Goal: Information Seeking & Learning: Learn about a topic

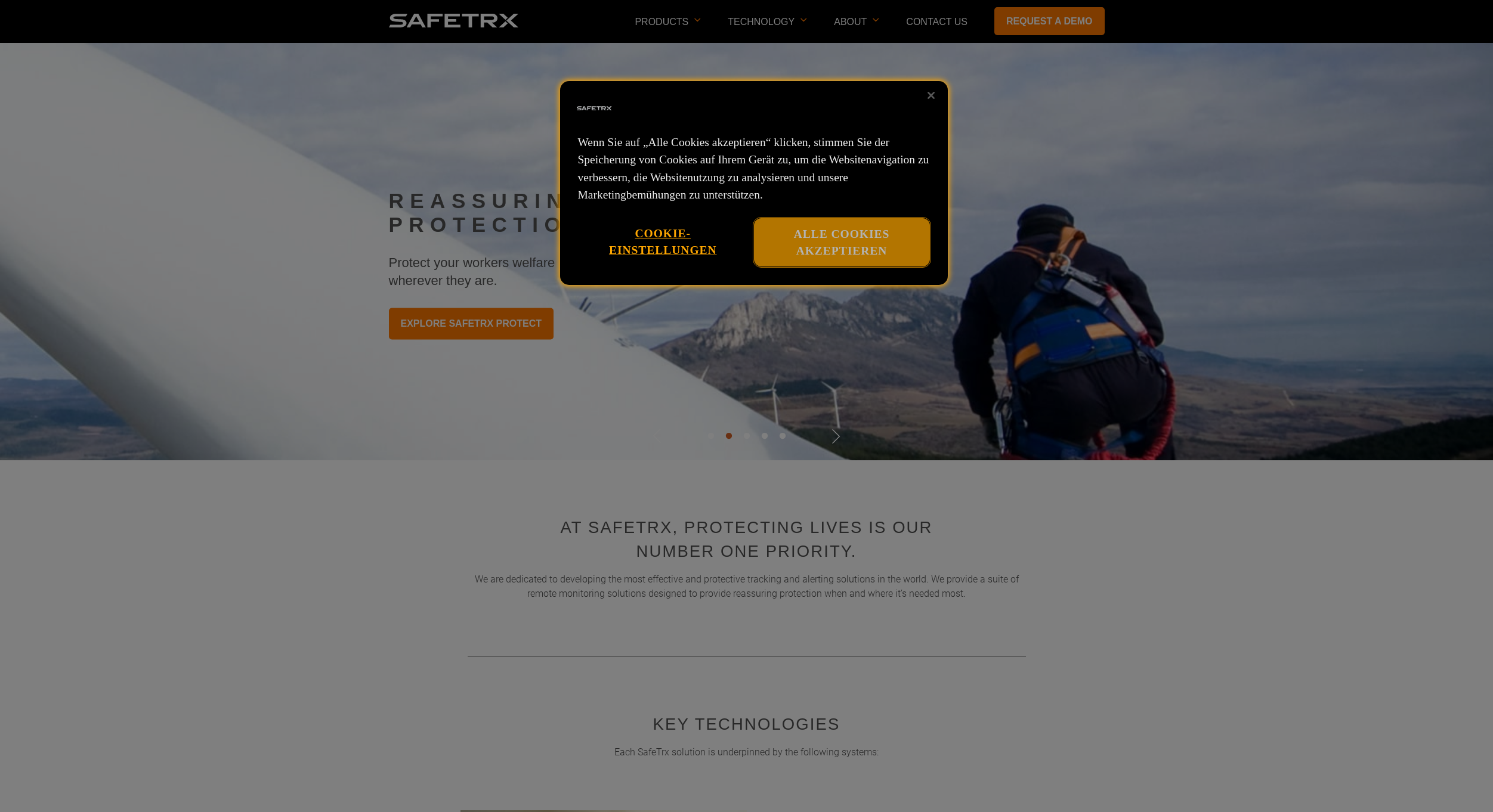
click at [837, 259] on button "Alle Cookies akzeptieren" at bounding box center [842, 242] width 176 height 48
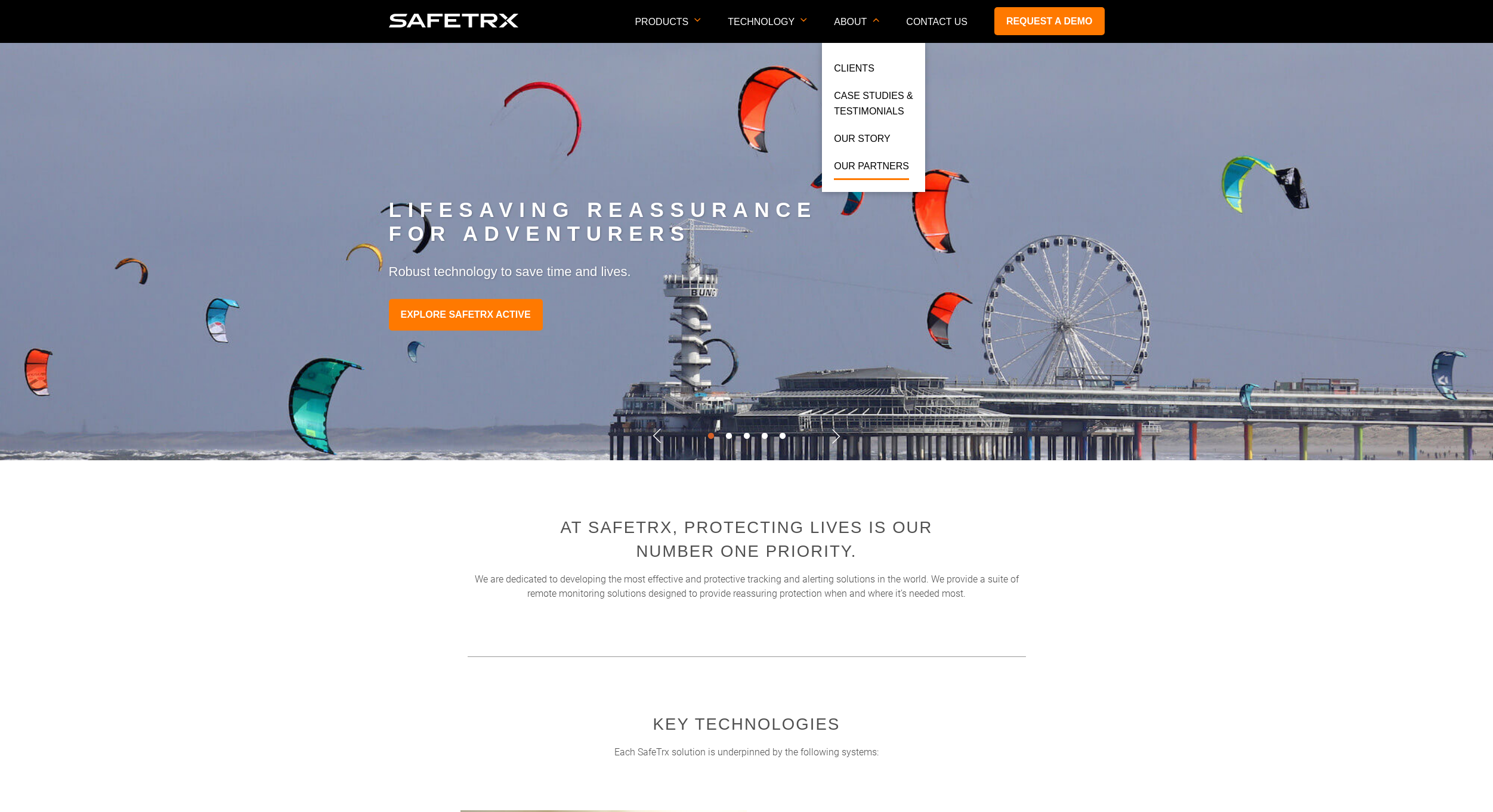
click at [887, 175] on link "Our Partners" at bounding box center [871, 169] width 75 height 22
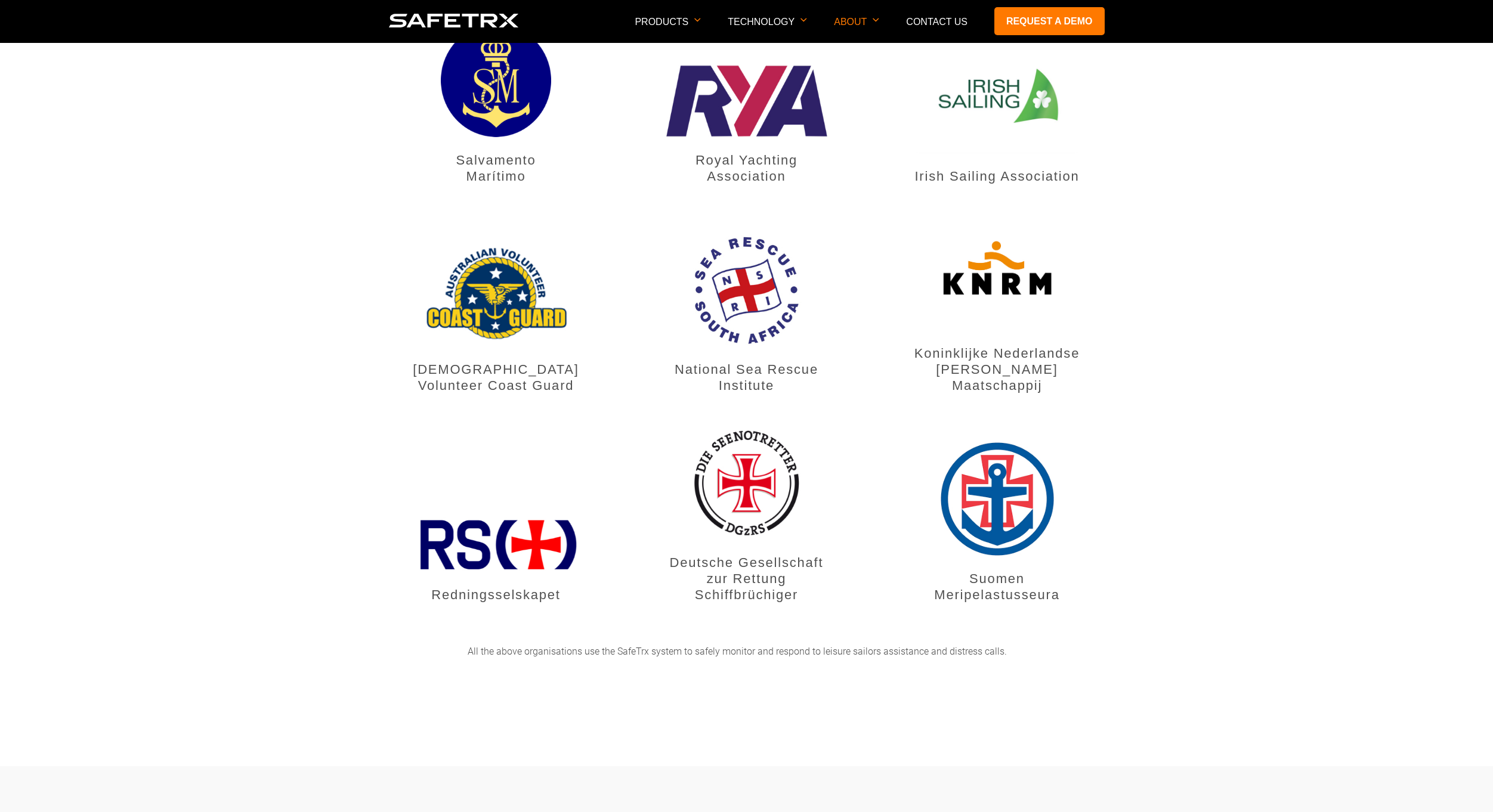
scroll to position [716, 0]
click at [553, 517] on img at bounding box center [496, 545] width 161 height 55
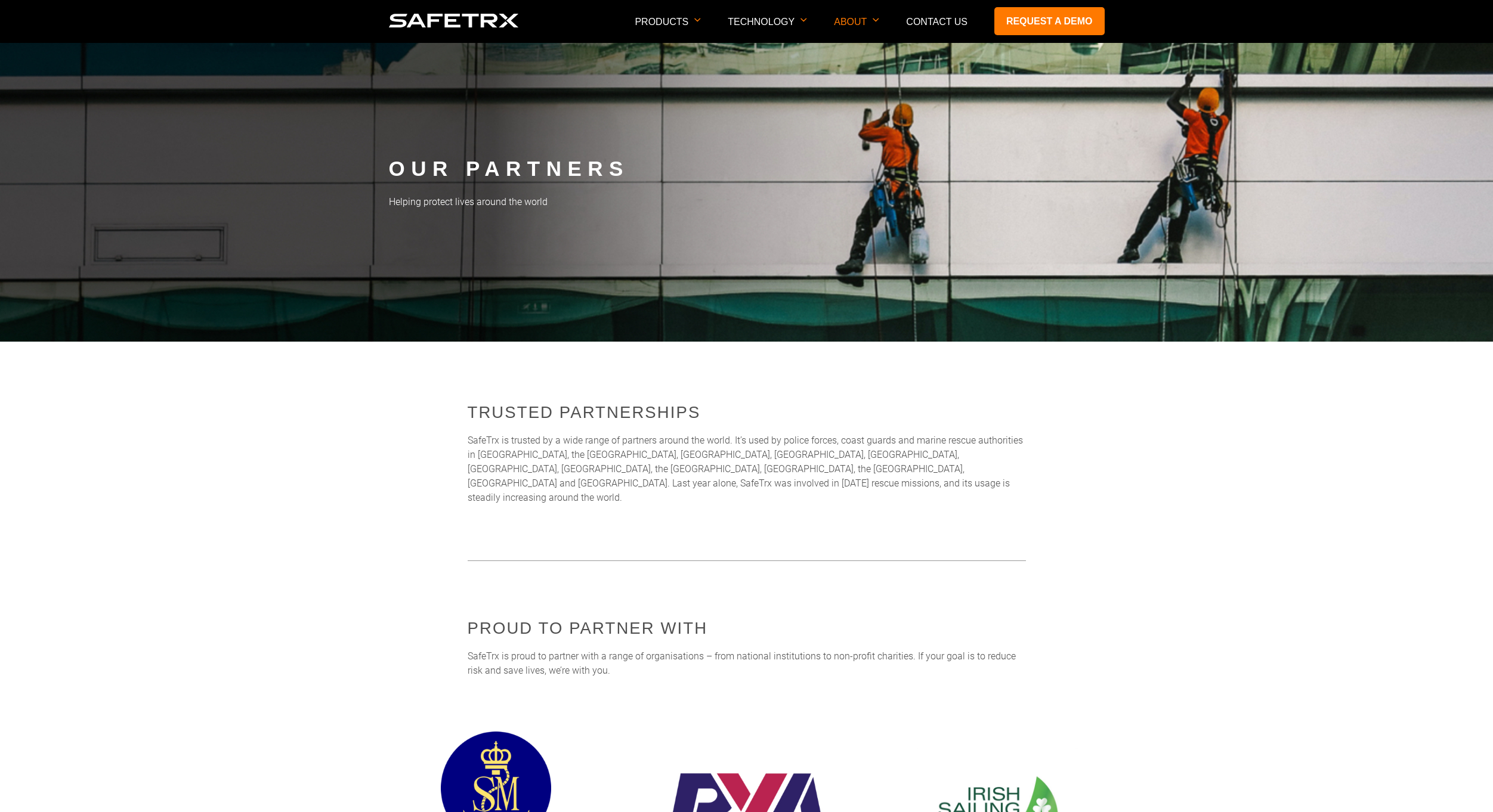
scroll to position [0, 0]
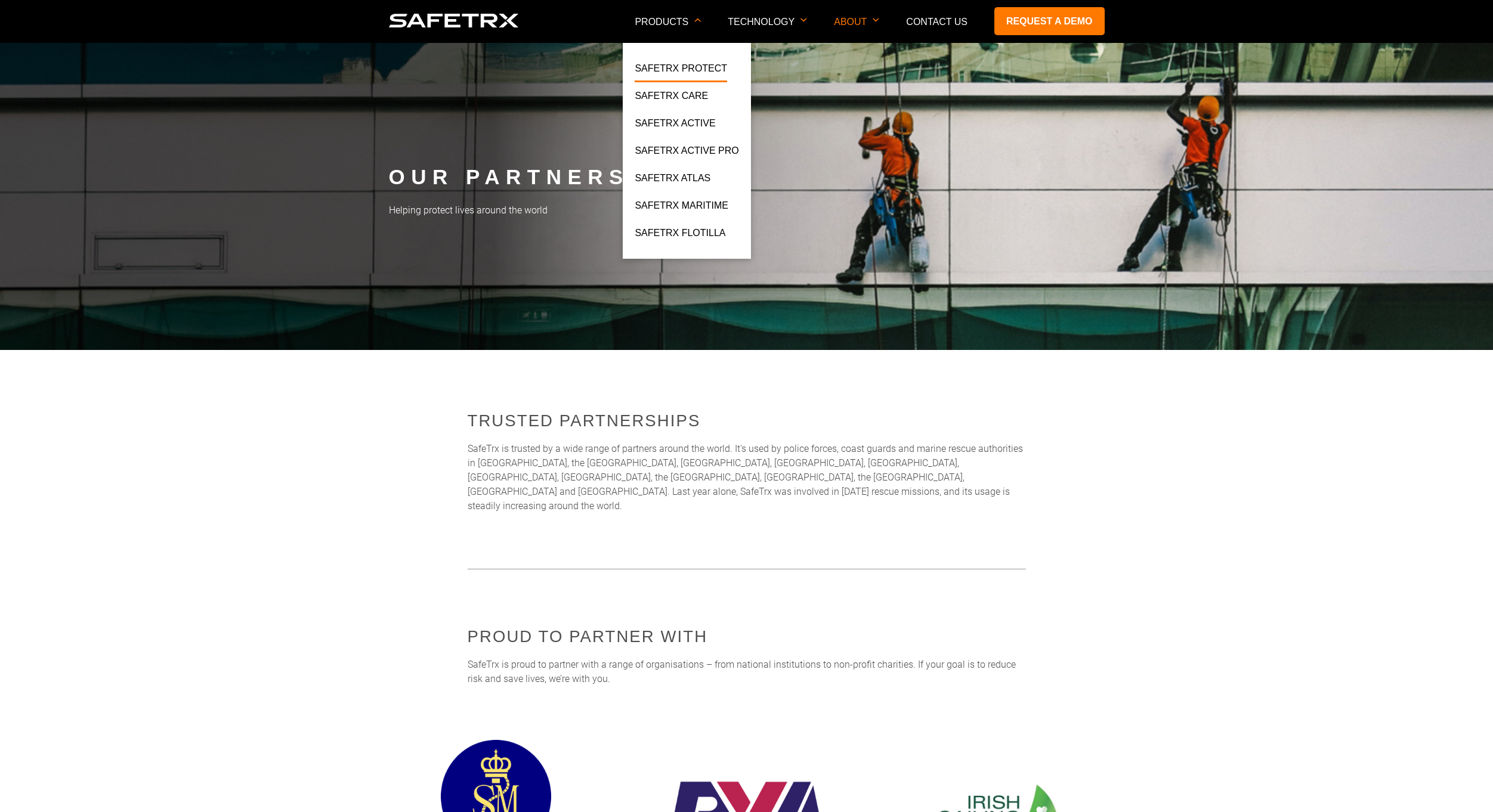
click at [711, 61] on link "SafeTrx Protect" at bounding box center [680, 72] width 92 height 22
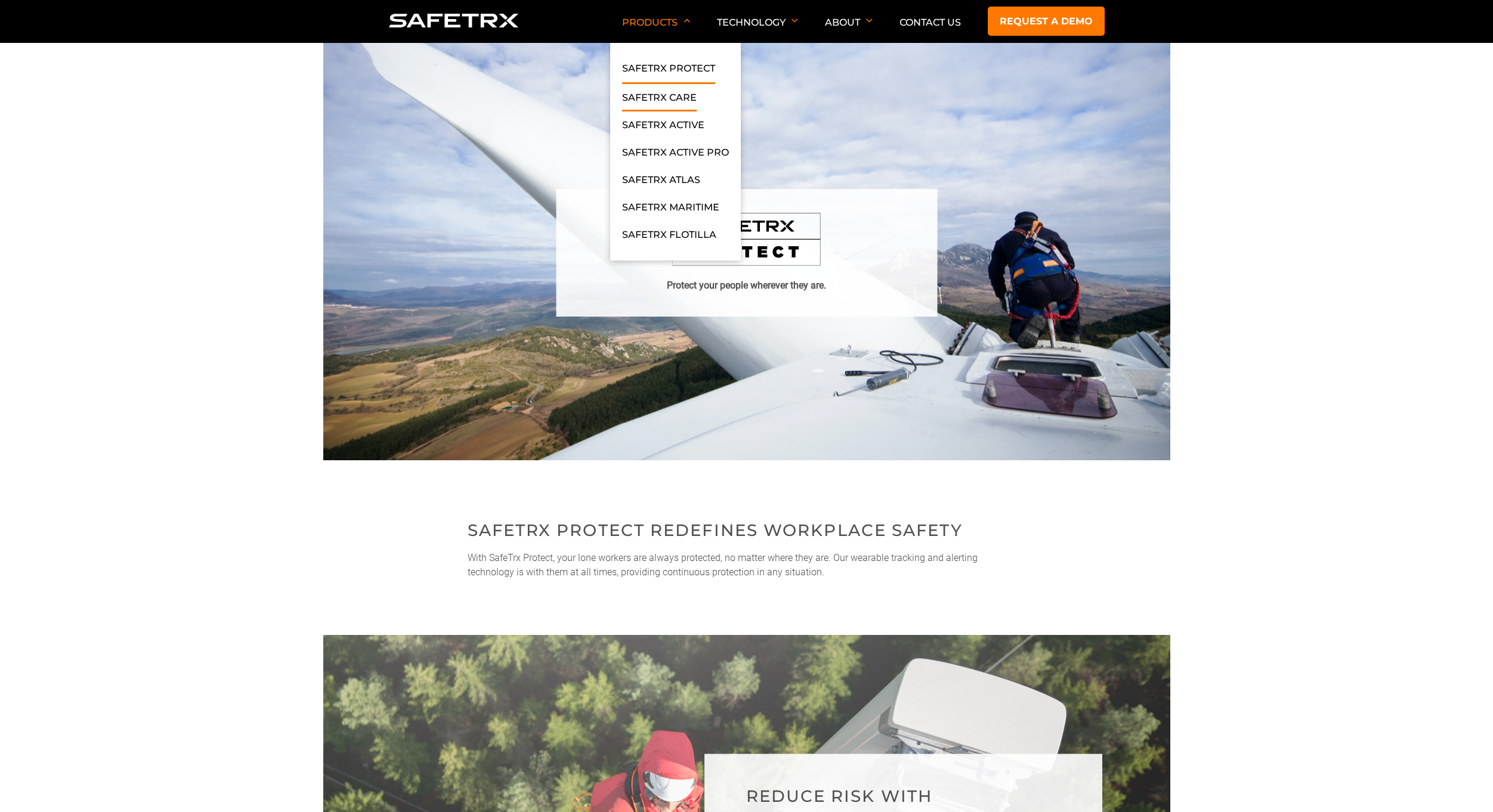
click at [662, 90] on link "SafeTrx Care" at bounding box center [659, 101] width 75 height 22
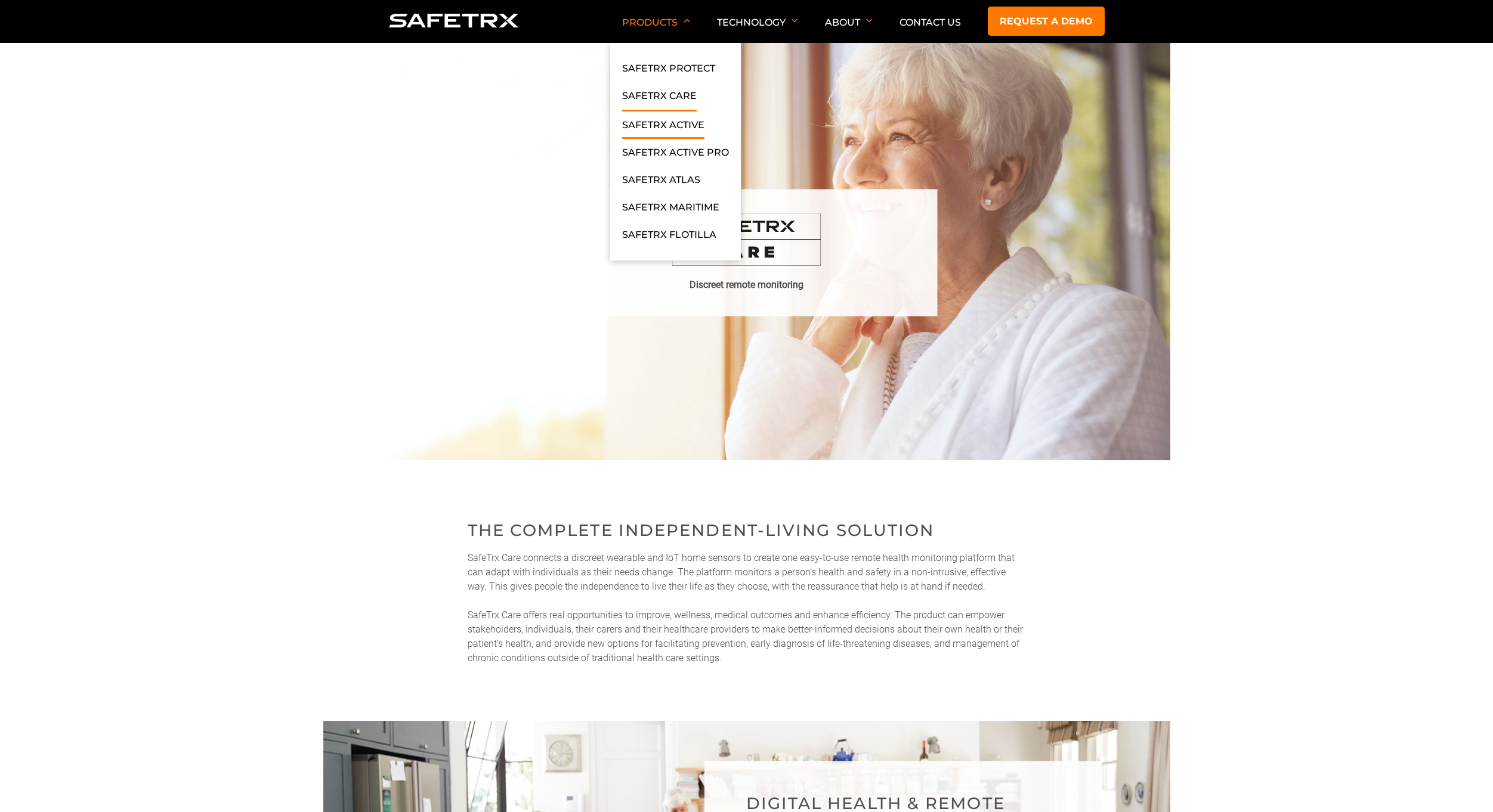
click at [653, 131] on link "SafeTrx Active" at bounding box center [663, 128] width 83 height 22
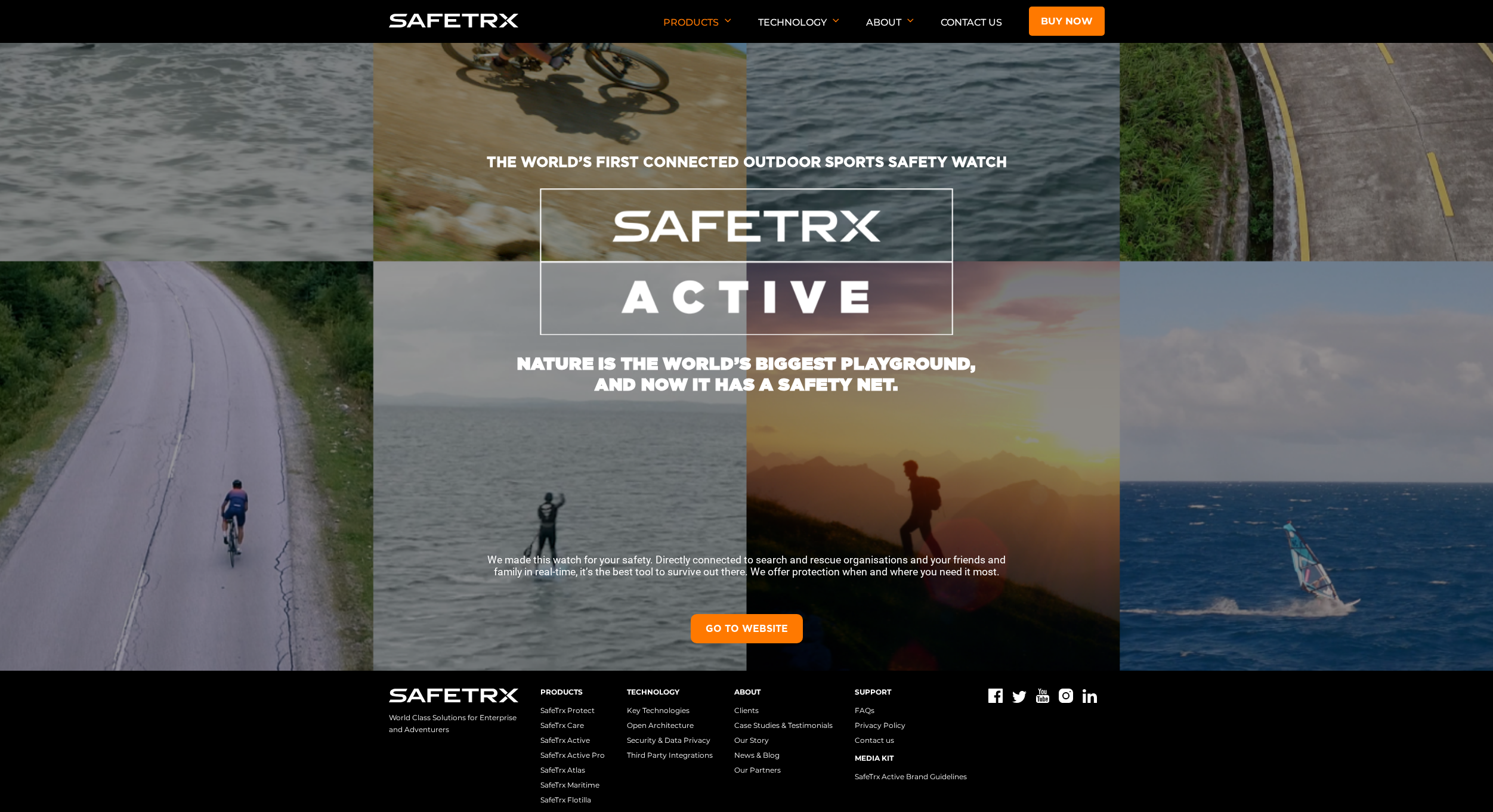
scroll to position [245, 0]
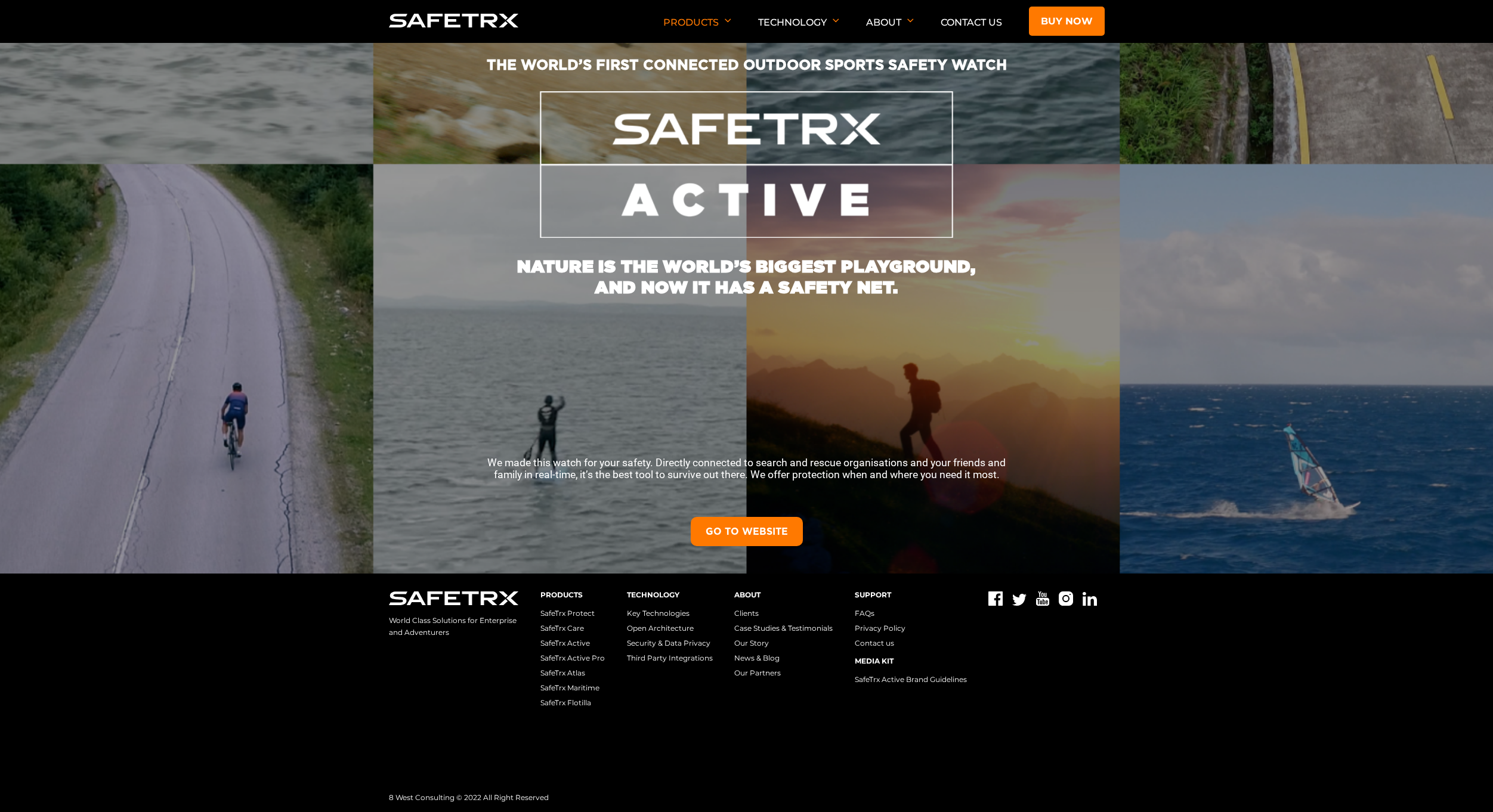
click at [741, 535] on link "GO TO WEBSITE" at bounding box center [746, 531] width 112 height 30
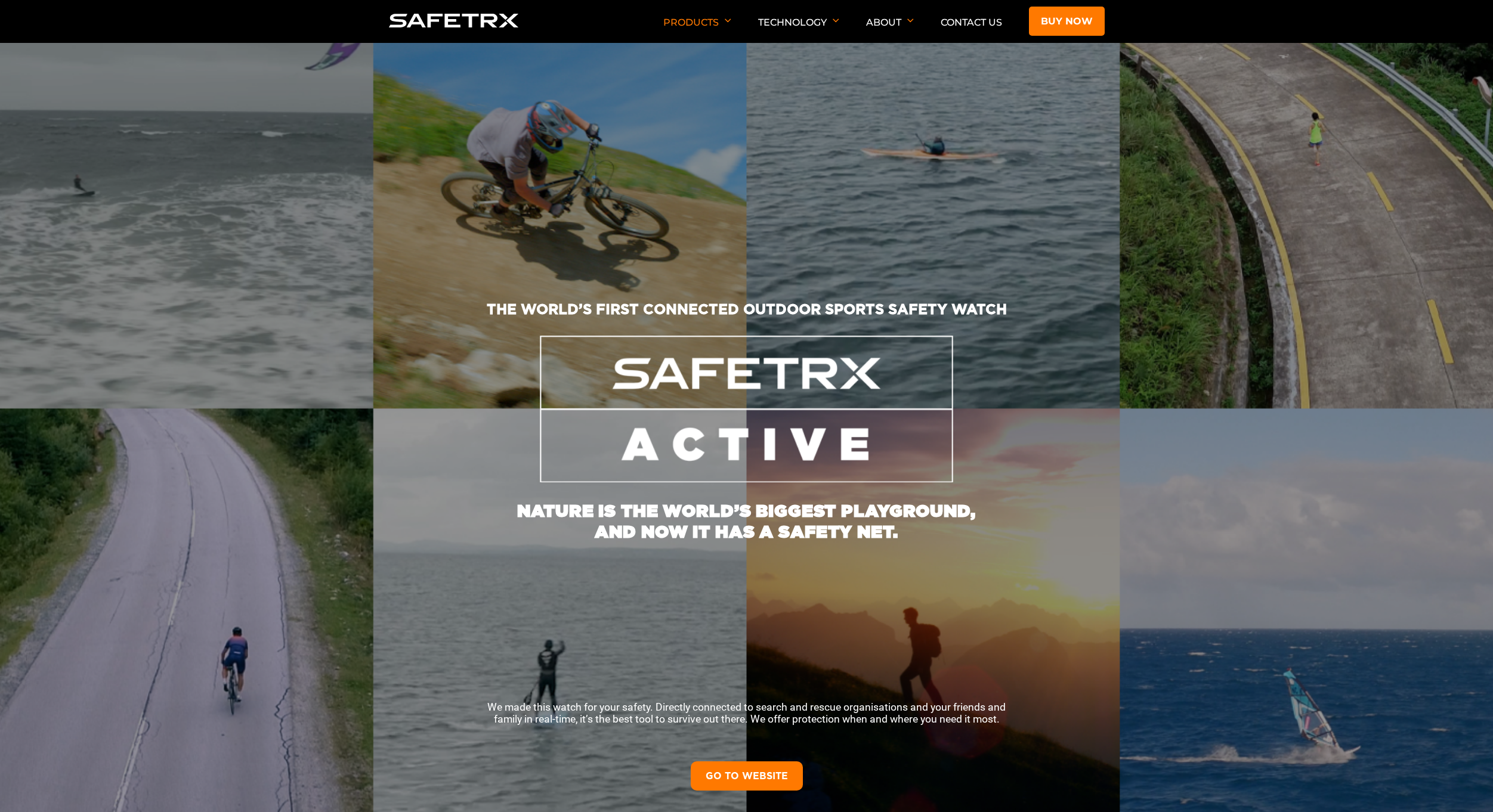
scroll to position [245, 0]
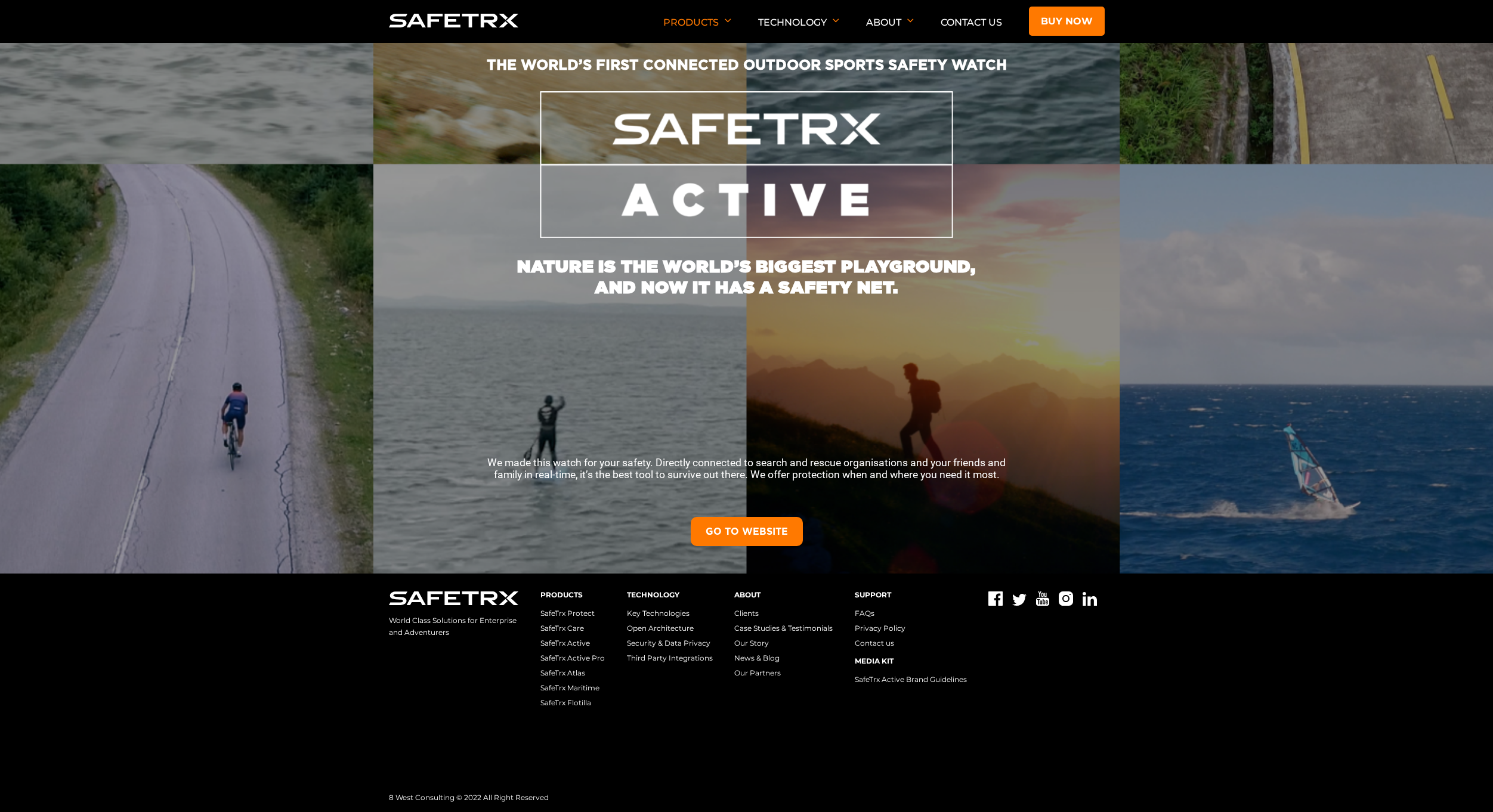
drag, startPoint x: 672, startPoint y: 92, endPoint x: 690, endPoint y: 86, distance: 19.0
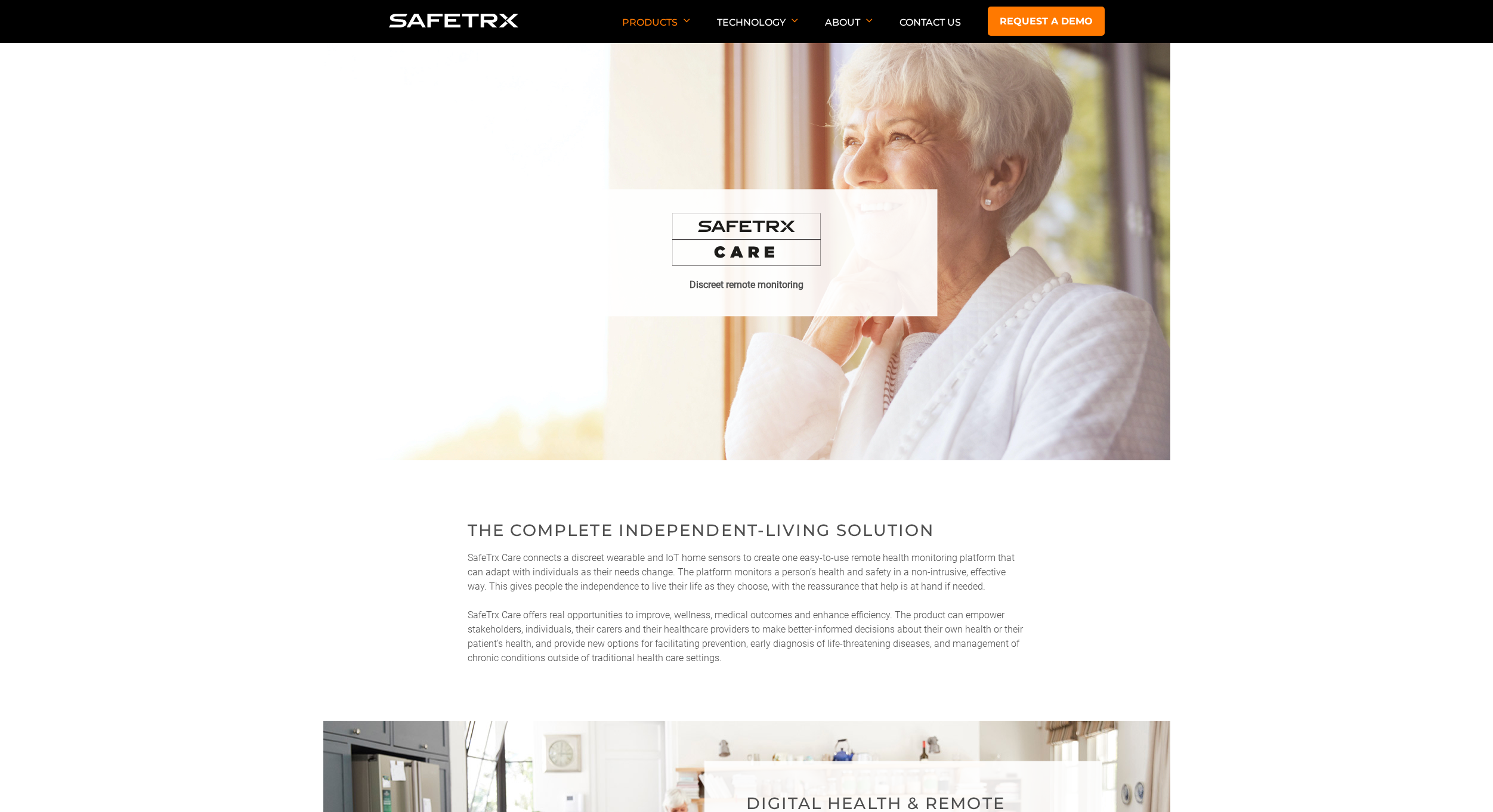
drag, startPoint x: 706, startPoint y: 72, endPoint x: 739, endPoint y: 79, distance: 33.7
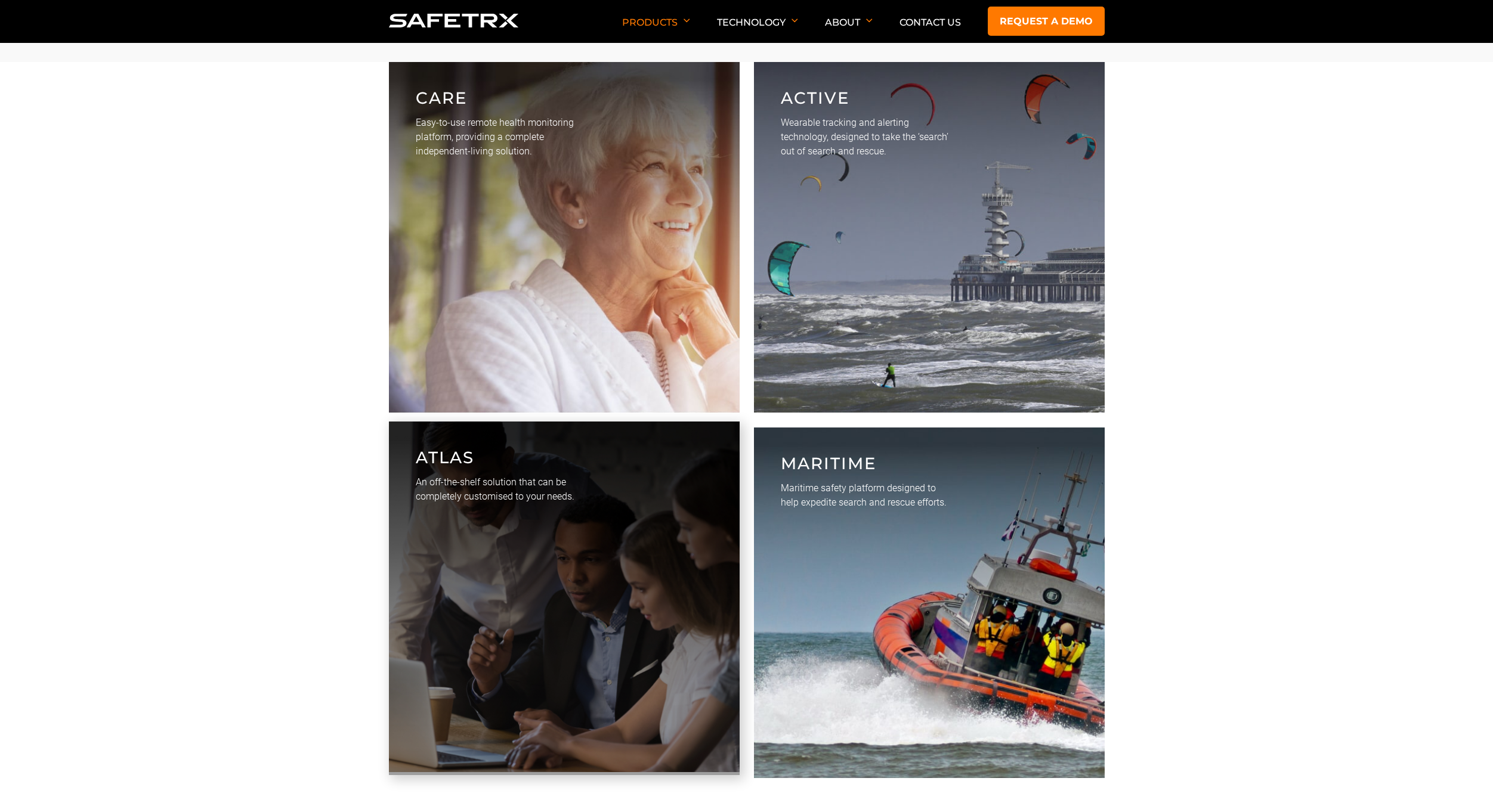
scroll to position [3108, 0]
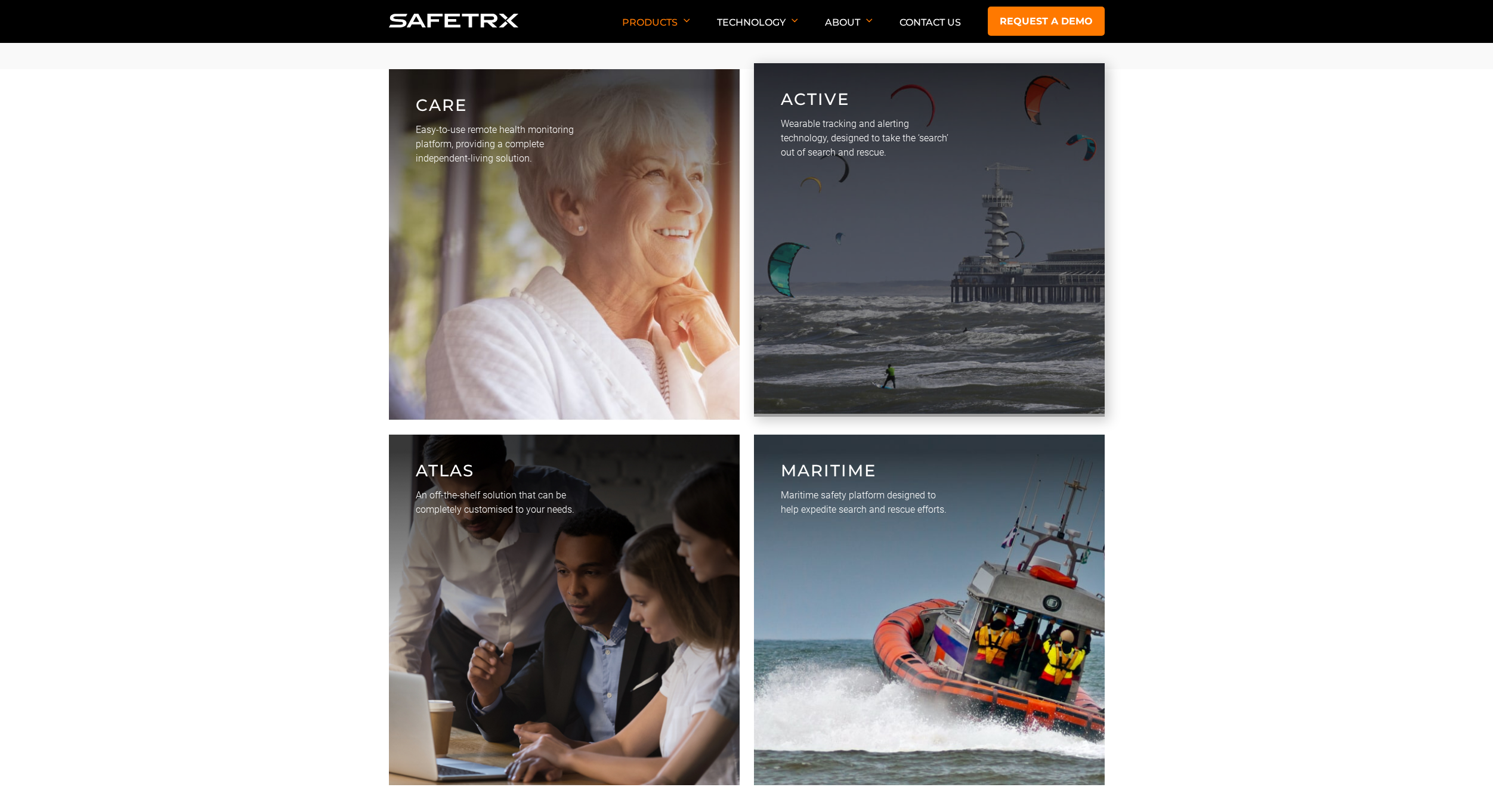
click at [916, 386] on link "Active Wearable tracking and alerting technology, designed to take the ‘search’…" at bounding box center [929, 240] width 351 height 354
drag, startPoint x: 812, startPoint y: 374, endPoint x: 794, endPoint y: 376, distance: 18.1
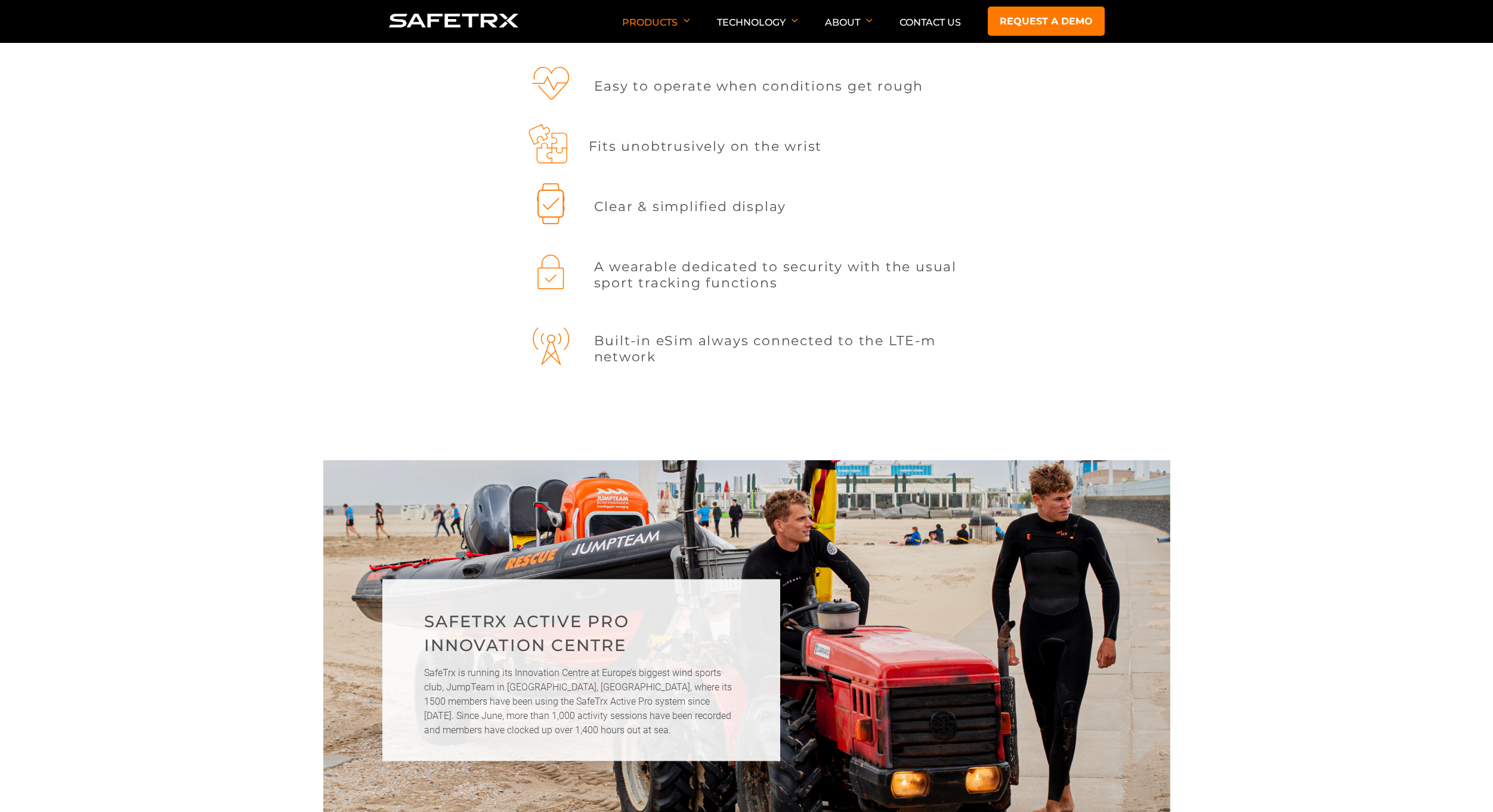
scroll to position [2325, 0]
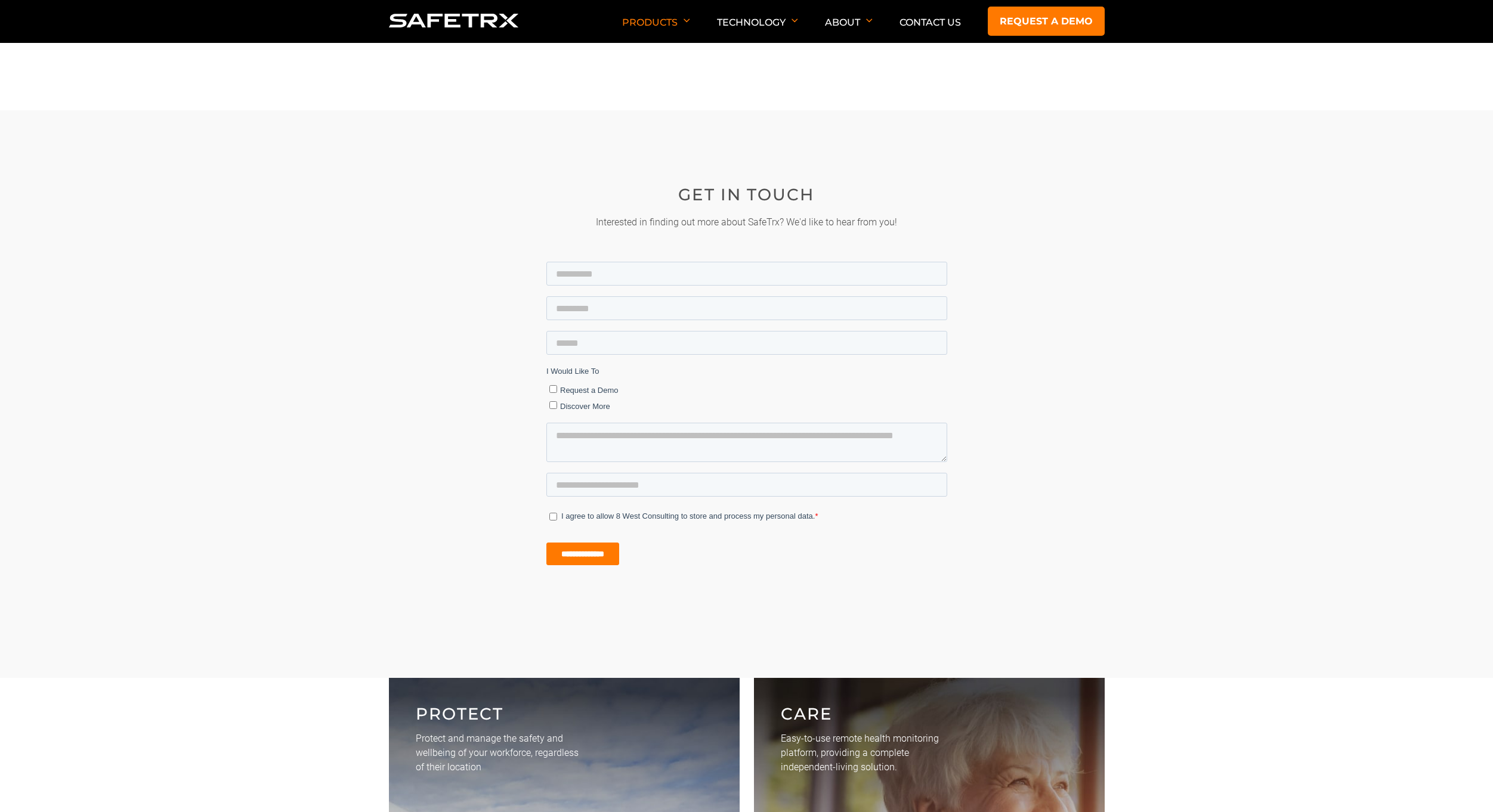
scroll to position [2087, 0]
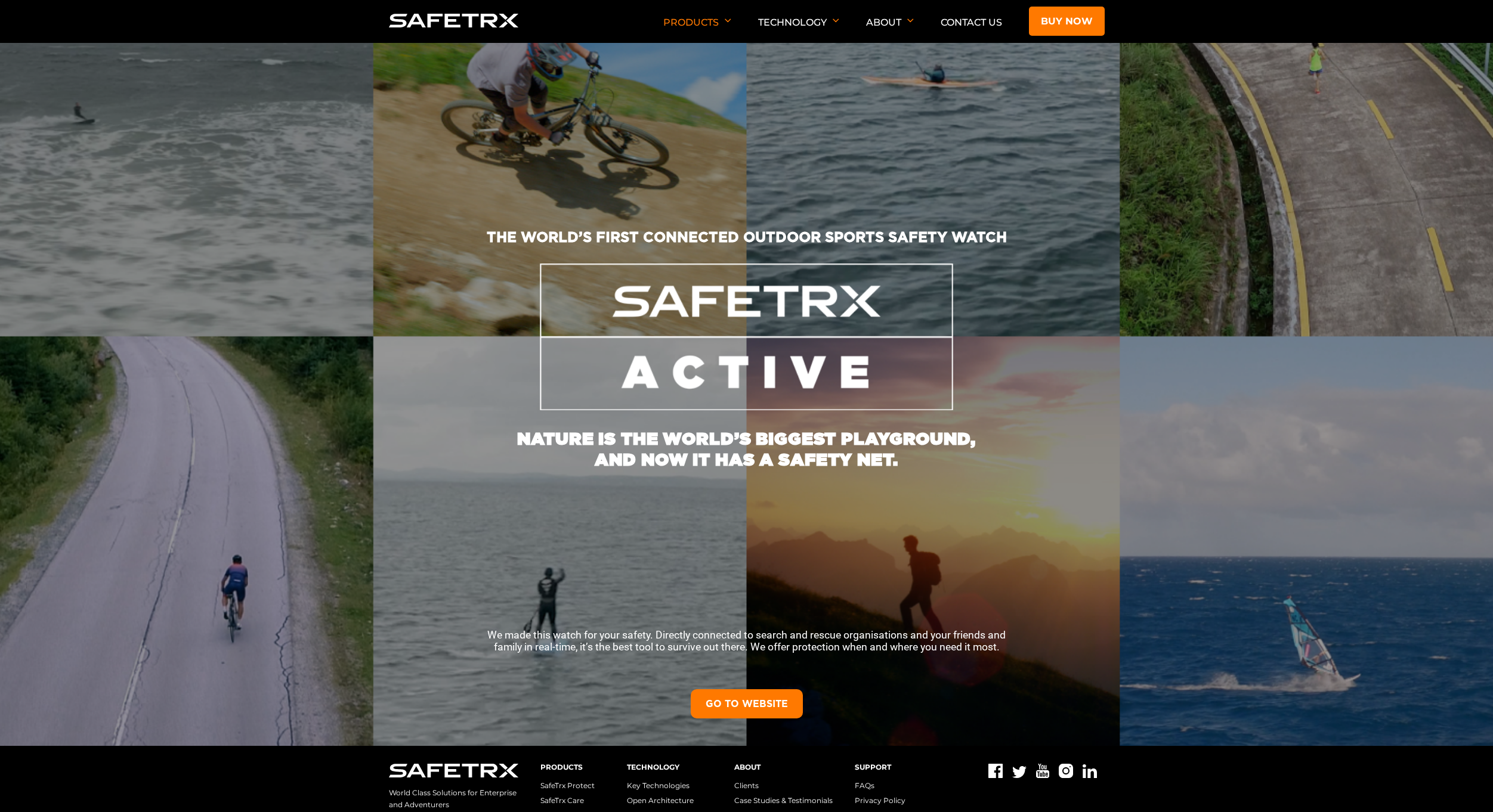
scroll to position [66, 0]
